Goal: Information Seeking & Learning: Learn about a topic

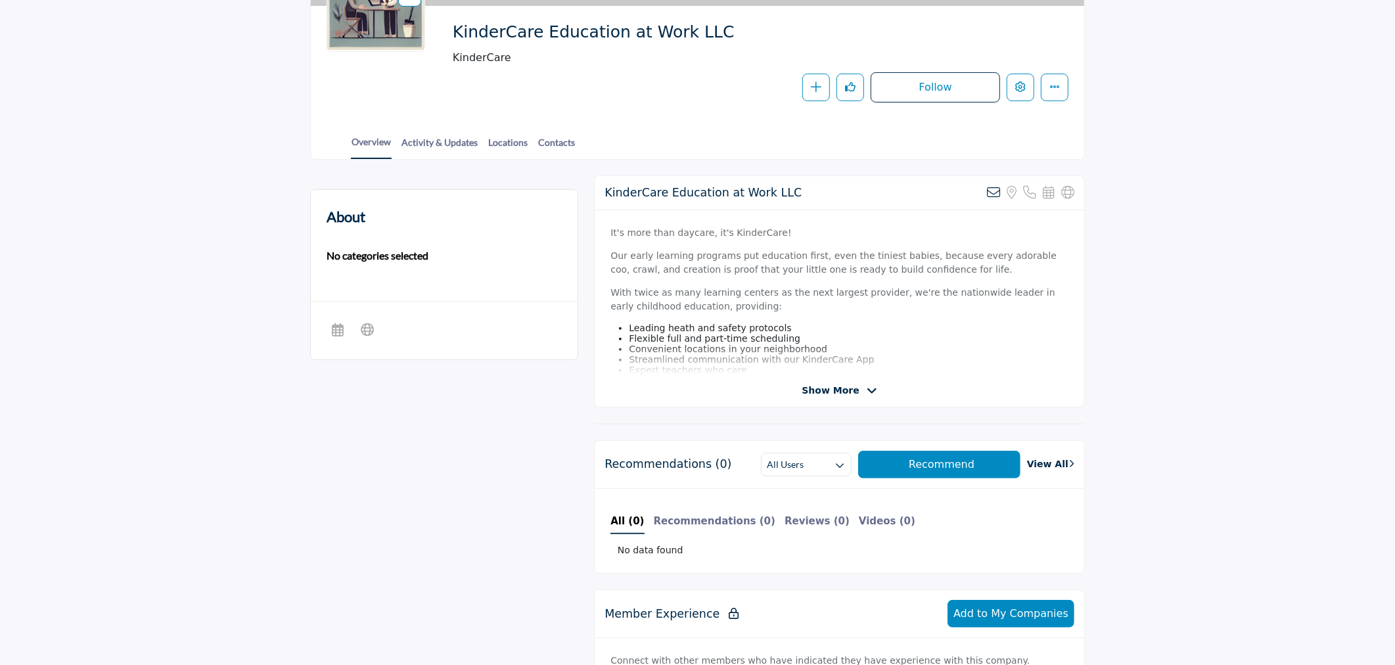
scroll to position [292, 0]
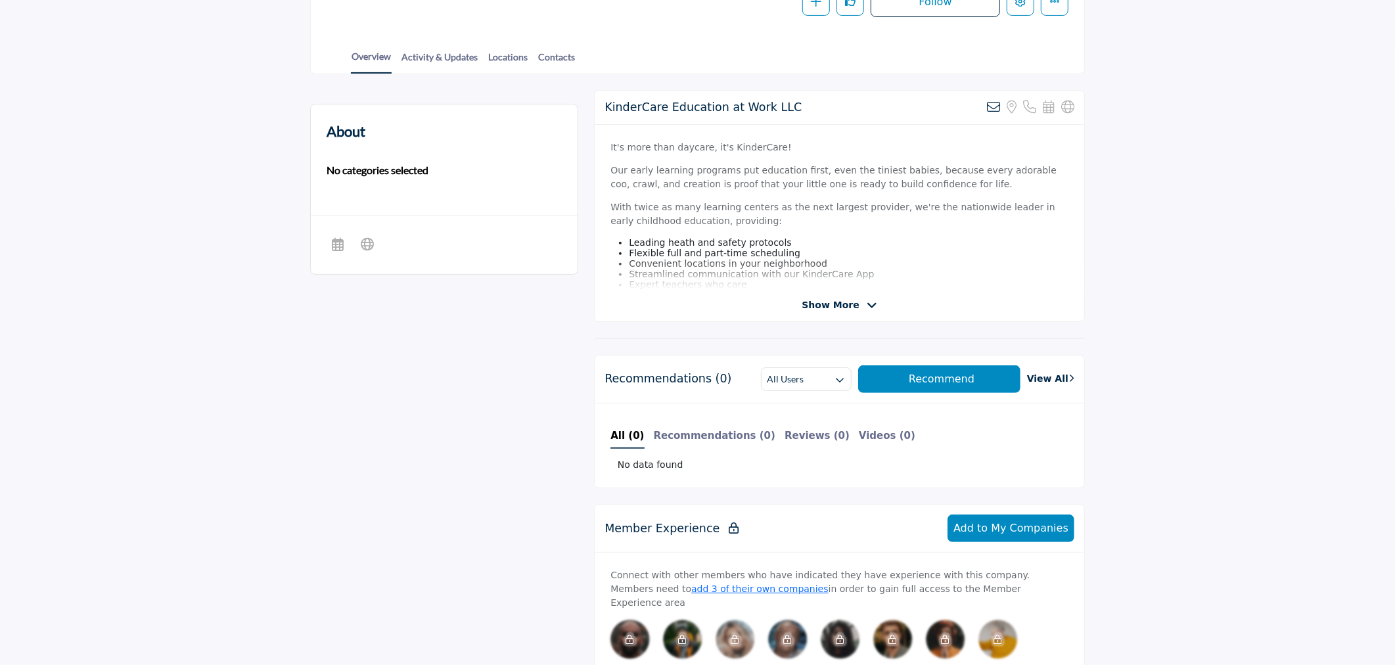
click at [852, 304] on span "Show More" at bounding box center [829, 305] width 57 height 14
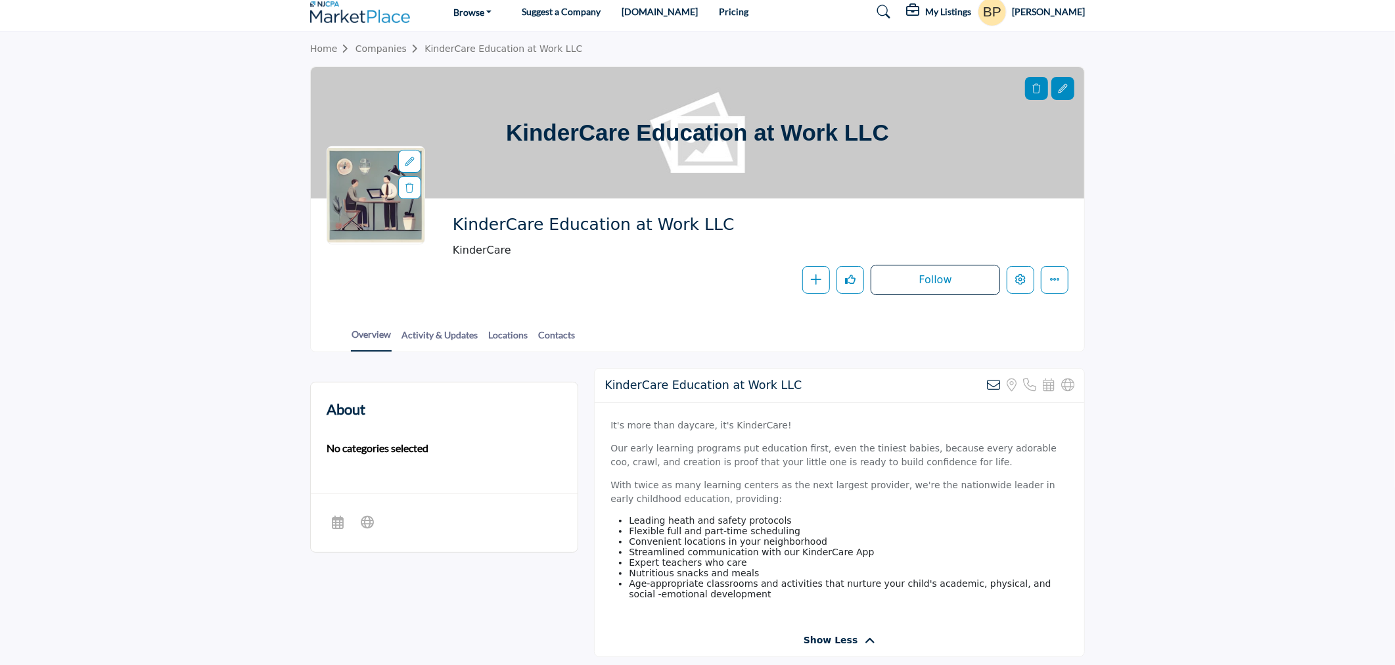
scroll to position [0, 0]
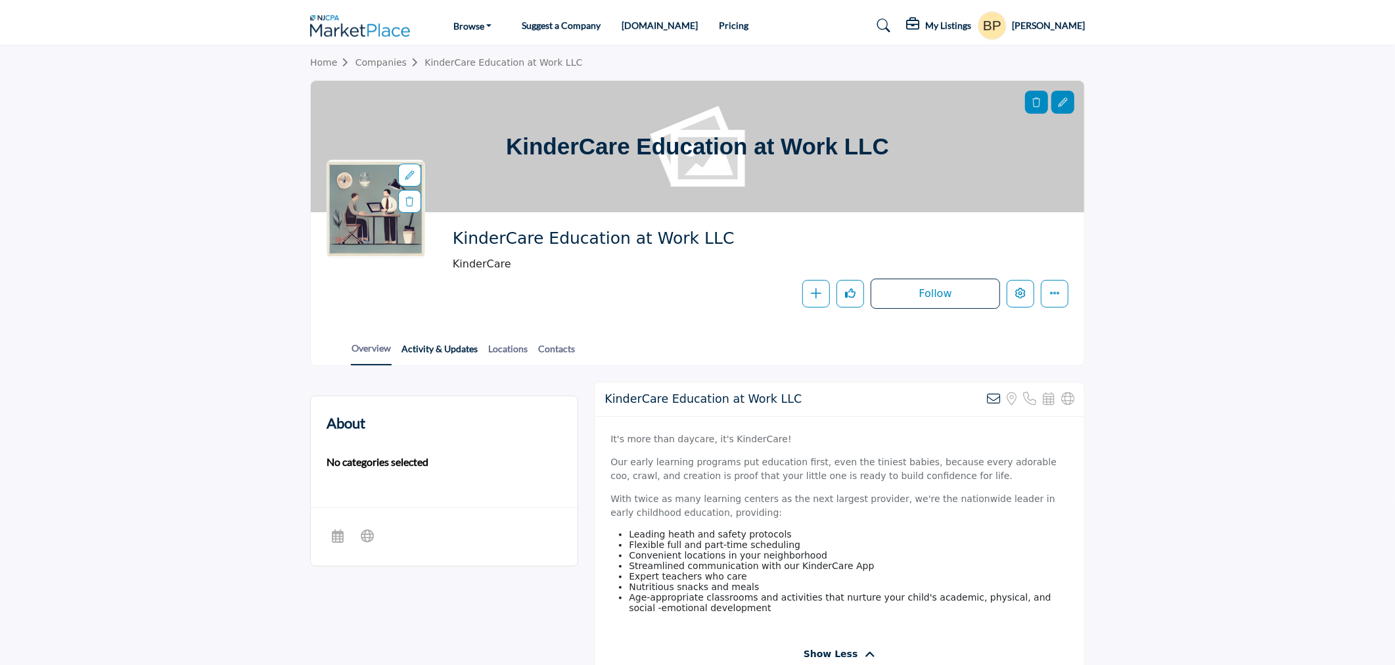
click at [473, 349] on link "Activity & Updates" at bounding box center [440, 353] width 78 height 23
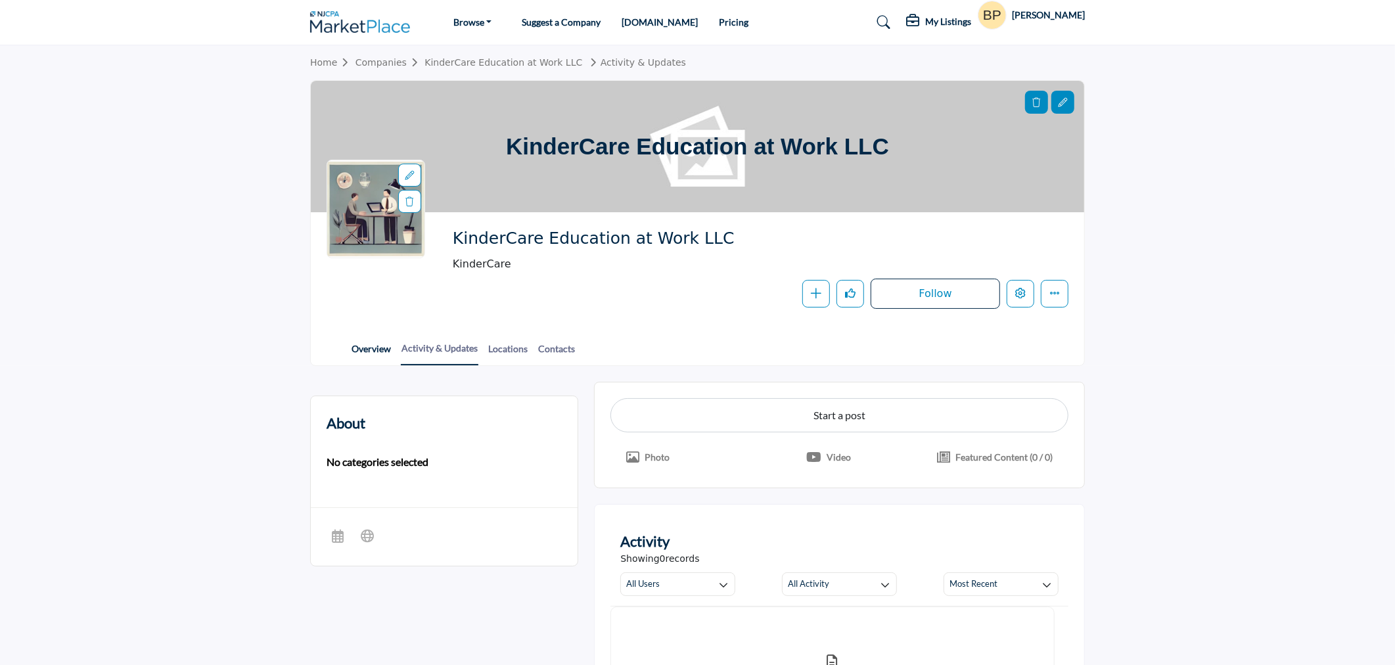
click at [380, 344] on link "Overview" at bounding box center [371, 353] width 41 height 23
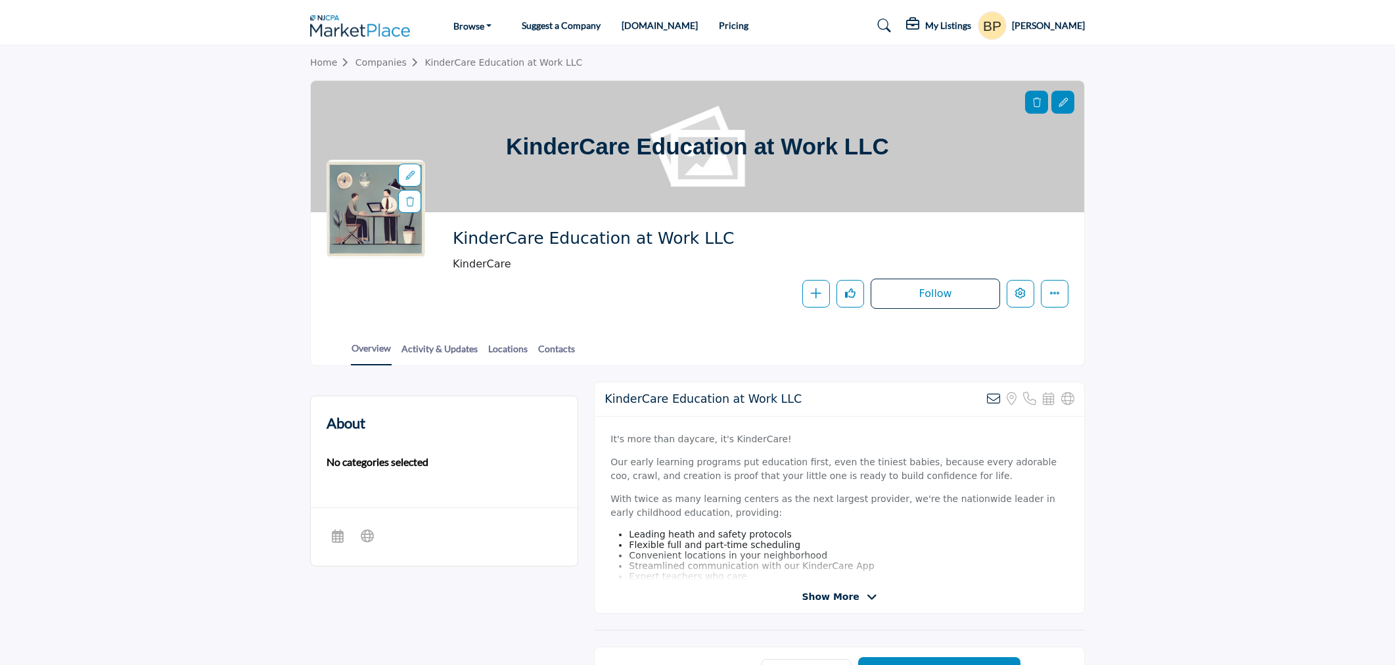
click at [824, 600] on span "Show More" at bounding box center [829, 597] width 57 height 14
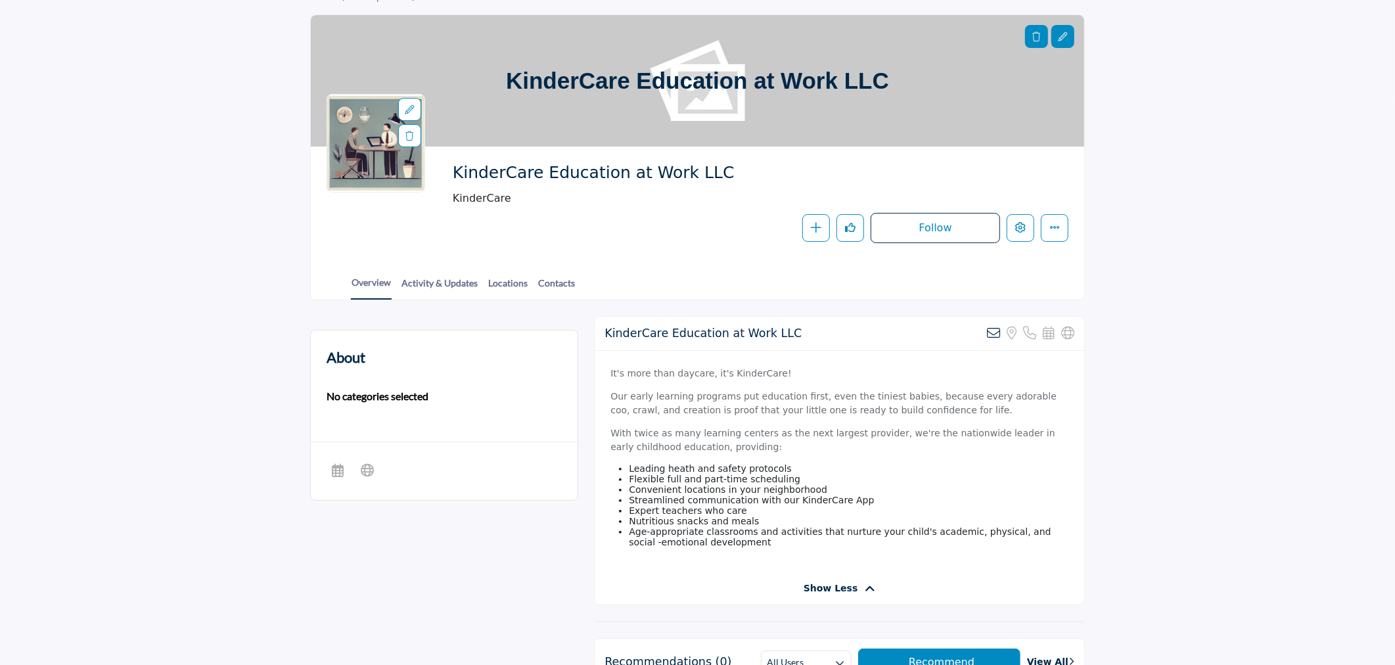
scroll to position [73, 0]
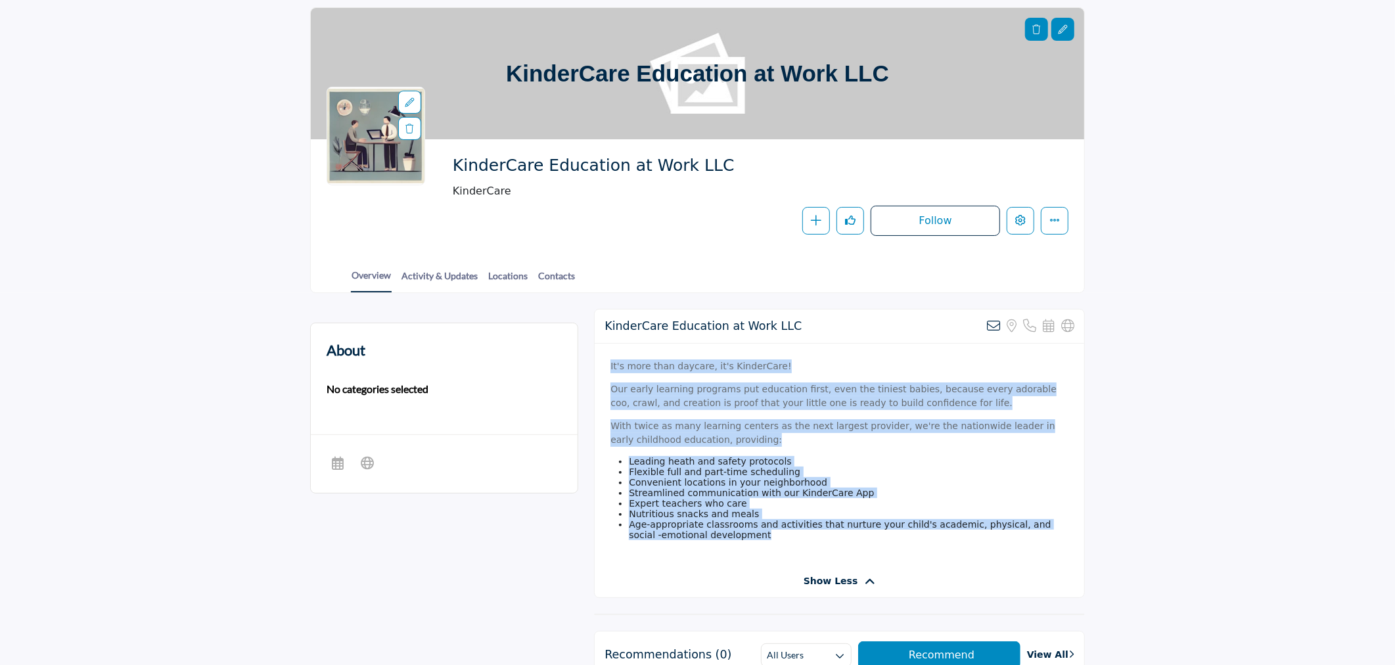
drag, startPoint x: 737, startPoint y: 547, endPoint x: 600, endPoint y: 372, distance: 221.8
click at [600, 372] on div "It's more than daycare, it's KinderCare! Our early learning programs put educat…" at bounding box center [838, 454] width 489 height 221
click at [819, 436] on p "With twice as many learning centers as the next largest provider, we're the nat…" at bounding box center [839, 433] width 458 height 28
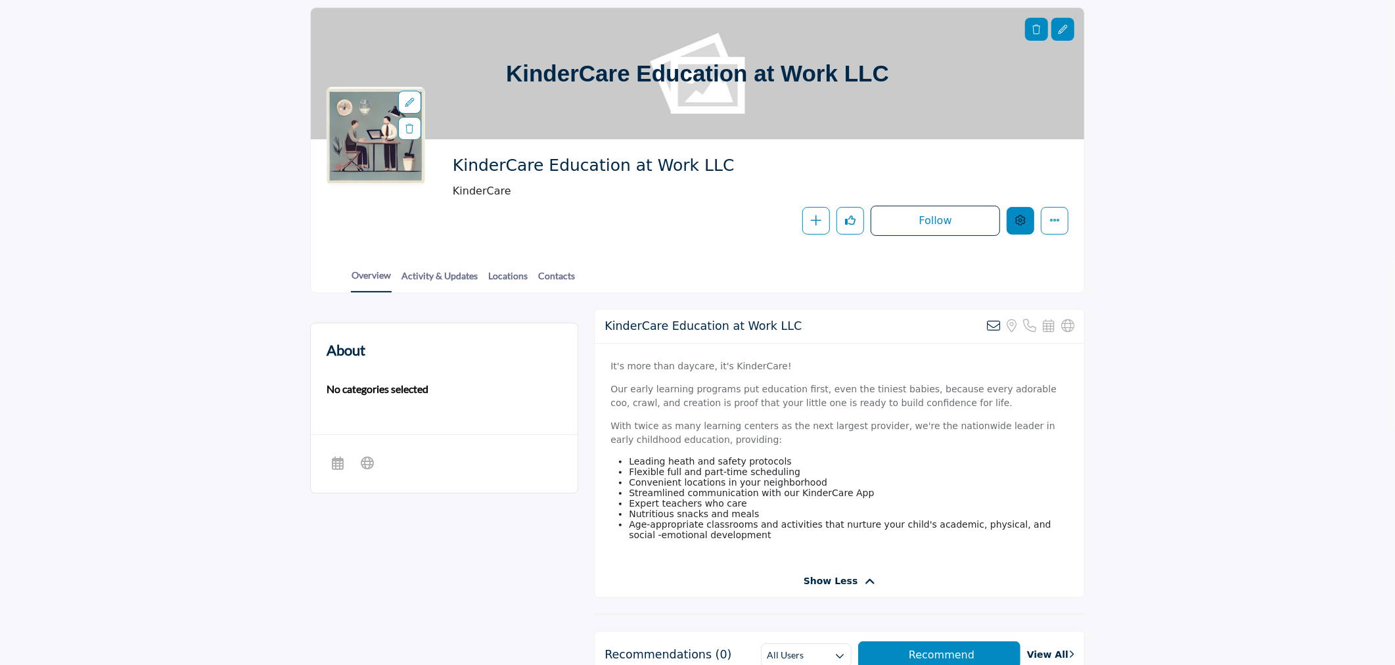
click at [1029, 210] on button "Edit company" at bounding box center [1020, 221] width 28 height 28
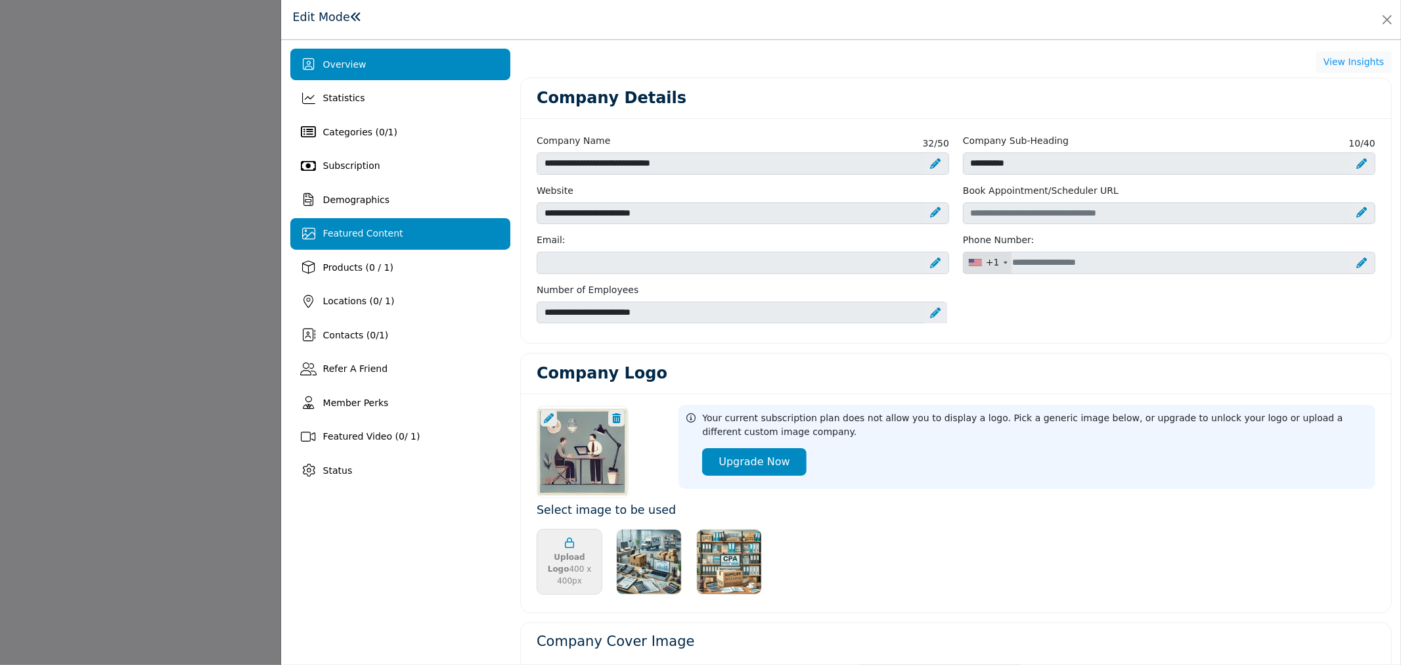
click at [365, 234] on span "Featured Content" at bounding box center [363, 233] width 80 height 11
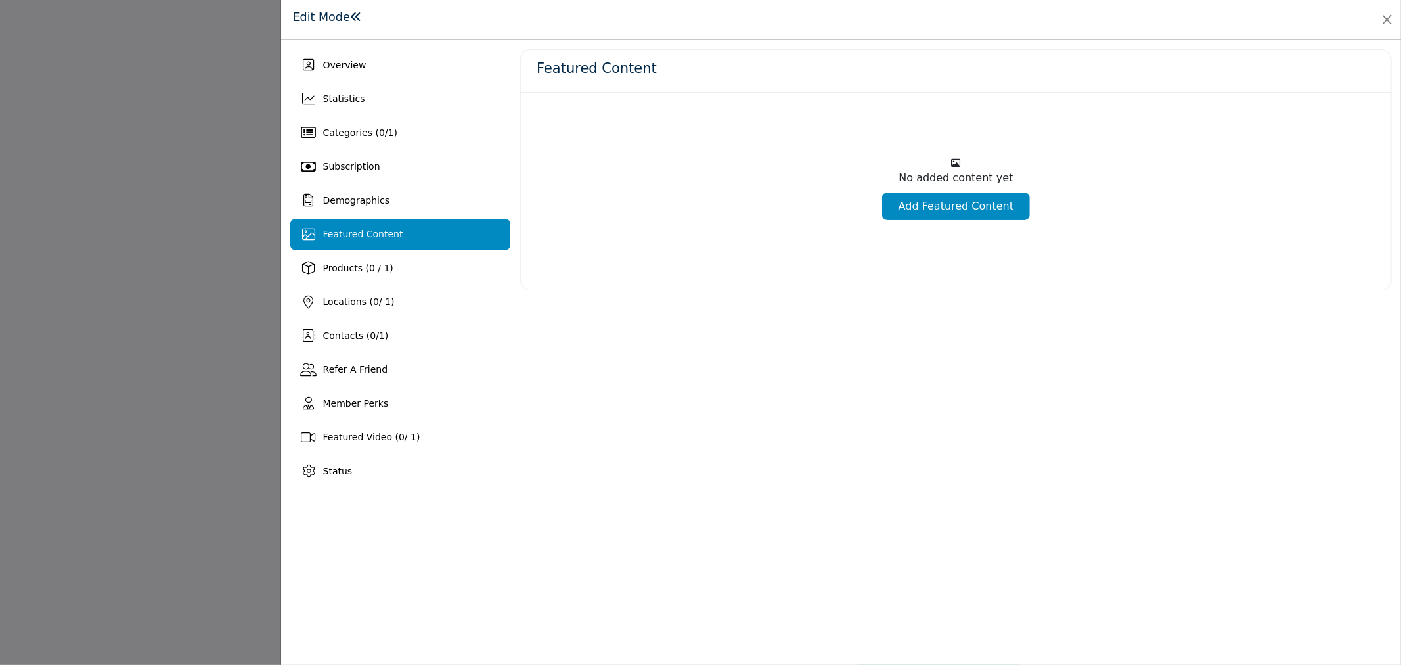
click at [204, 321] on div at bounding box center [700, 332] width 1401 height 665
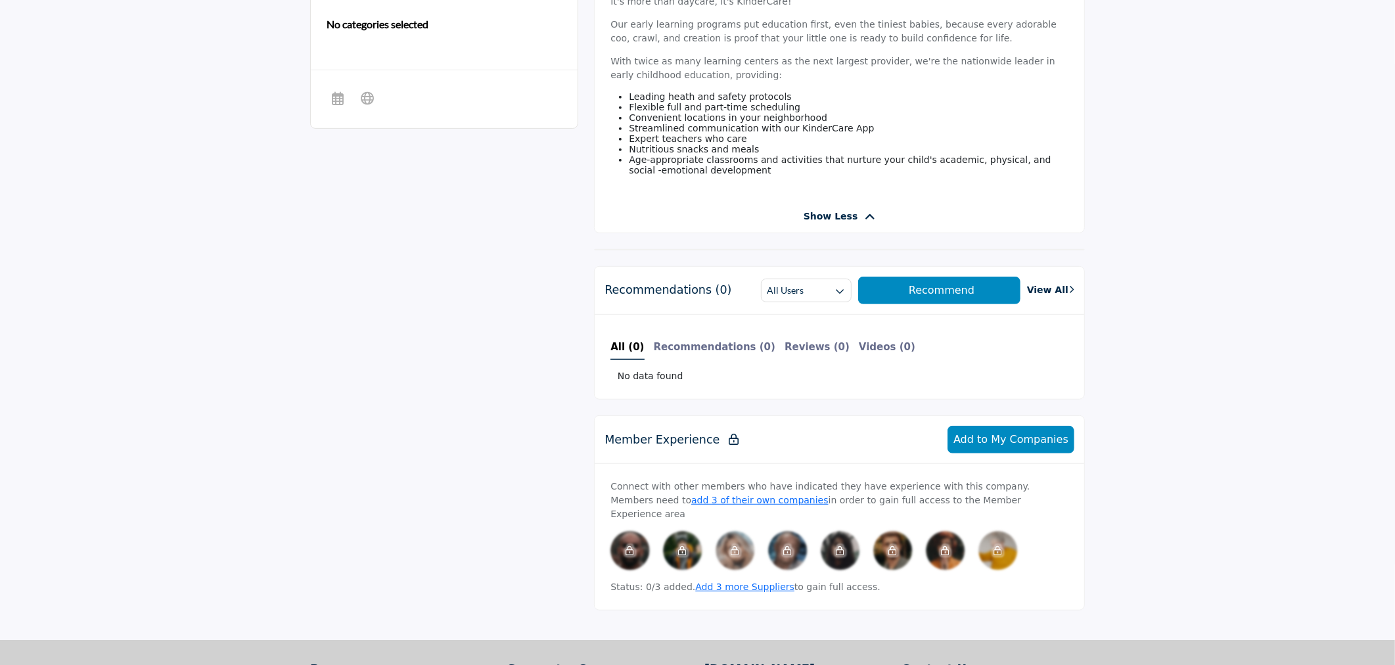
scroll to position [73, 0]
